Goal: Information Seeking & Learning: Learn about a topic

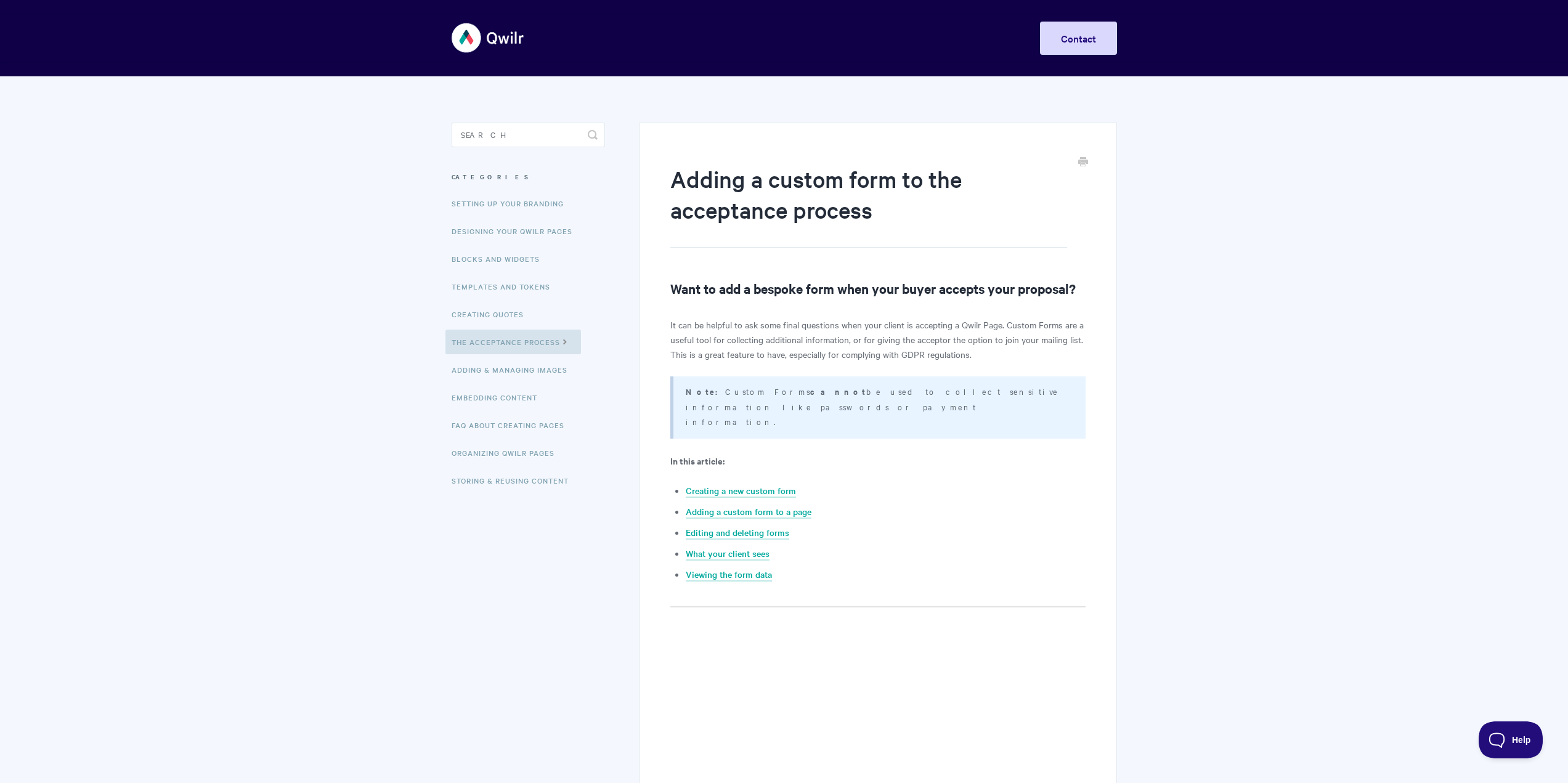
click at [492, 41] on img at bounding box center [489, 37] width 74 height 46
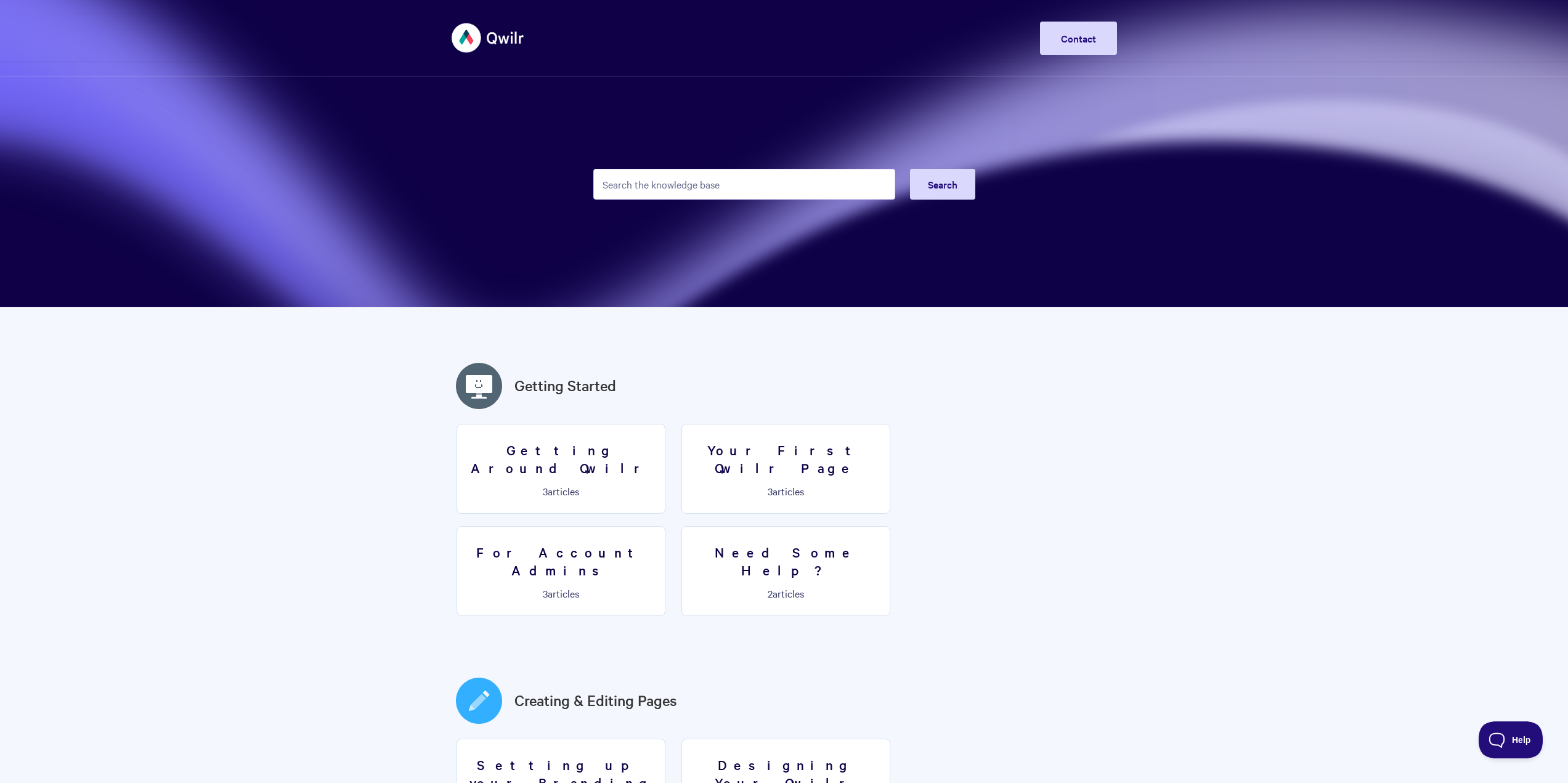
click at [490, 30] on img at bounding box center [489, 37] width 74 height 46
